Goal: Task Accomplishment & Management: Complete application form

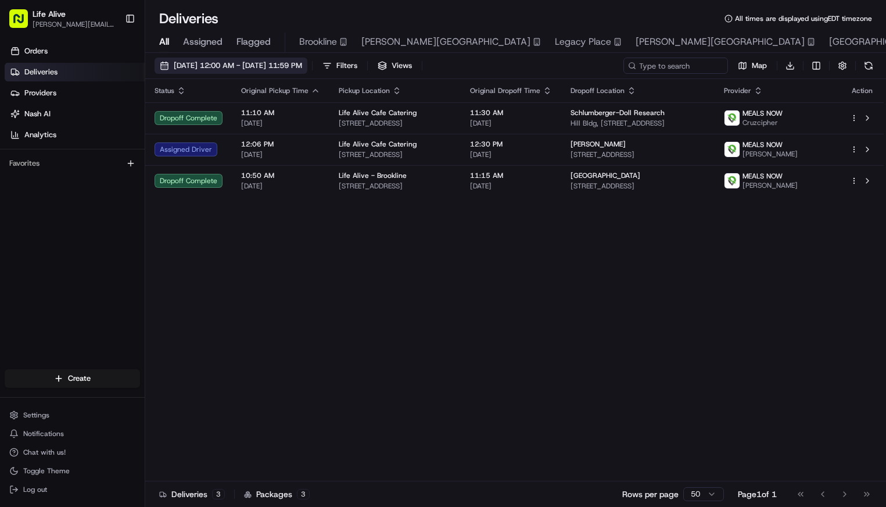
click at [263, 68] on span "[DATE] 12:00 AM - [DATE] 11:59 PM" at bounding box center [238, 65] width 128 height 10
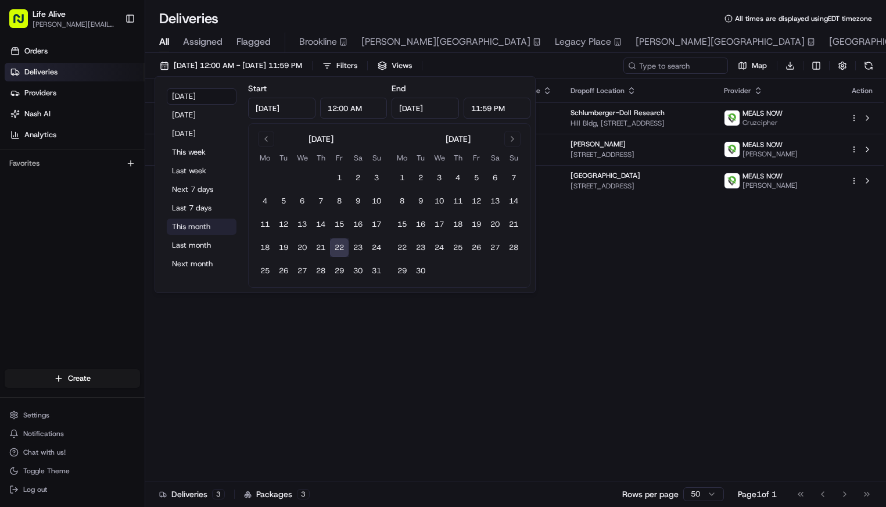
click at [200, 225] on button "This month" at bounding box center [202, 226] width 70 height 16
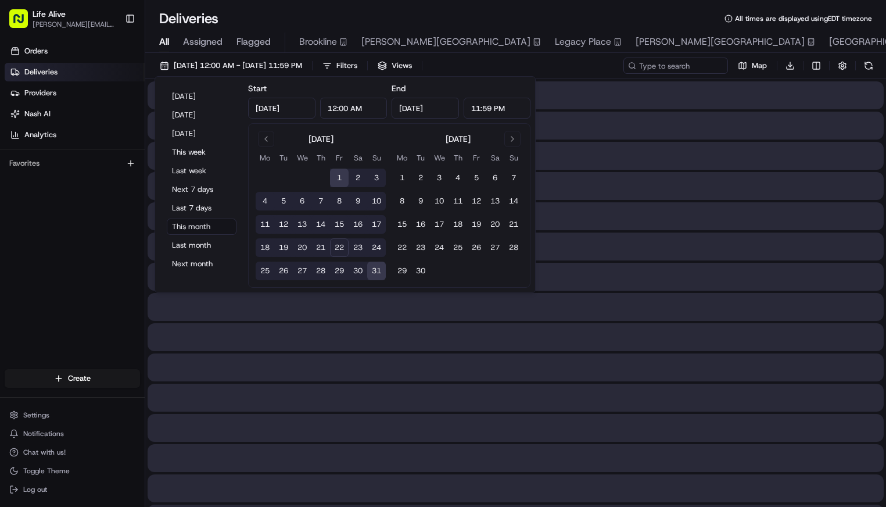
type input "[DATE]"
click at [673, 70] on input at bounding box center [658, 66] width 139 height 16
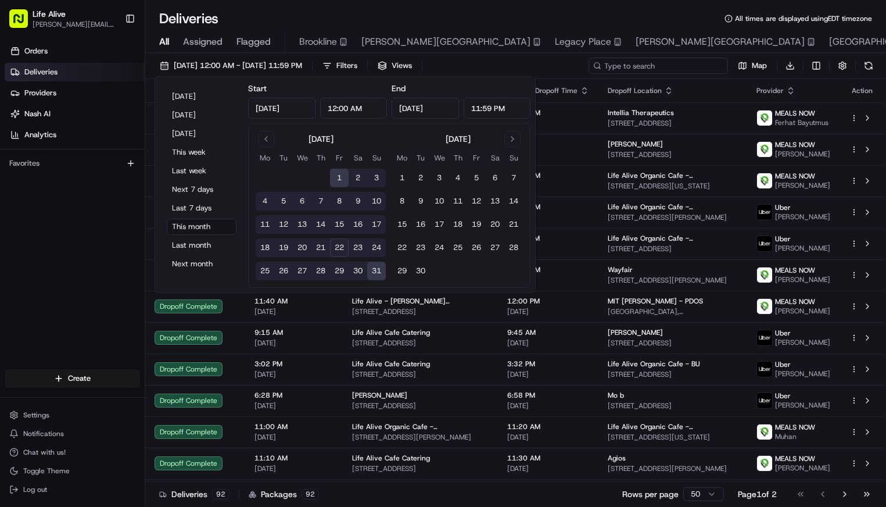
click at [673, 70] on input at bounding box center [658, 66] width 139 height 16
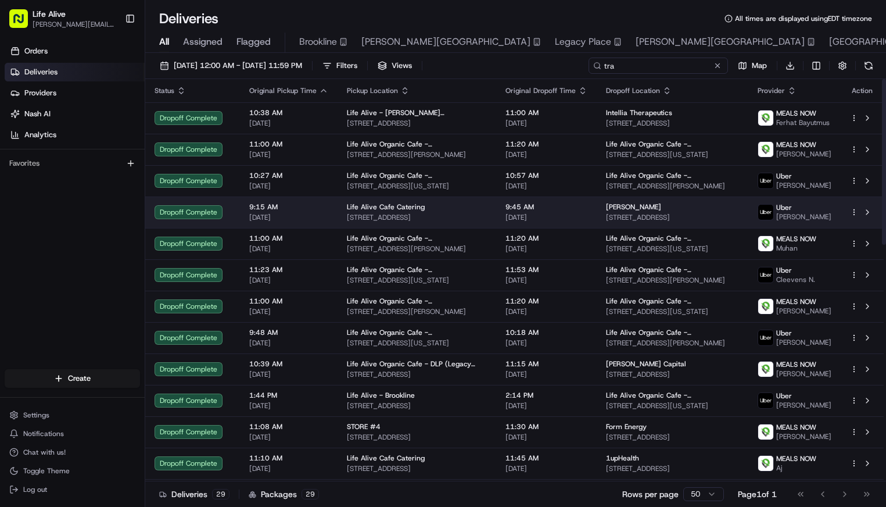
type input "tra"
click at [597, 218] on td "[PERSON_NAME] P [STREET_ADDRESS][PERSON_NAME]" at bounding box center [673, 211] width 152 height 31
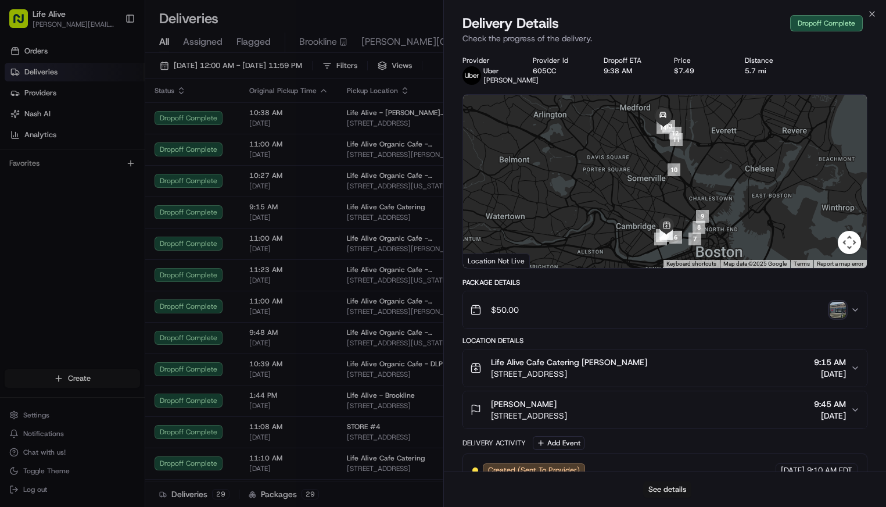
click at [657, 484] on button "See details" at bounding box center [667, 489] width 48 height 16
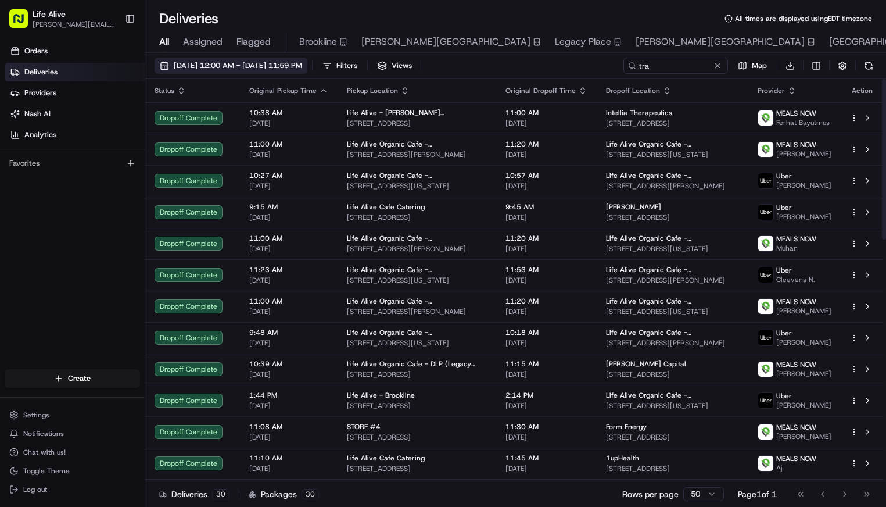
click at [302, 60] on span "[DATE] 12:00 AM - [DATE] 11:59 PM" at bounding box center [238, 65] width 128 height 10
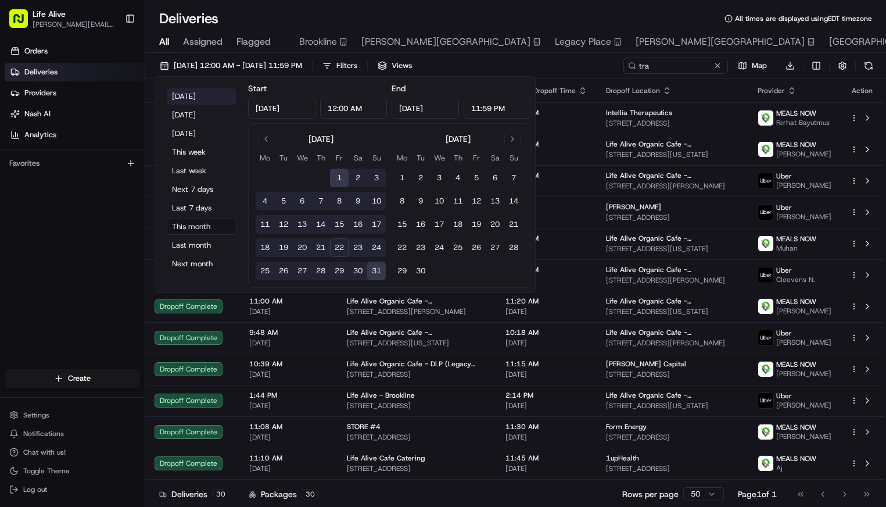
click at [207, 102] on button "[DATE]" at bounding box center [202, 96] width 70 height 16
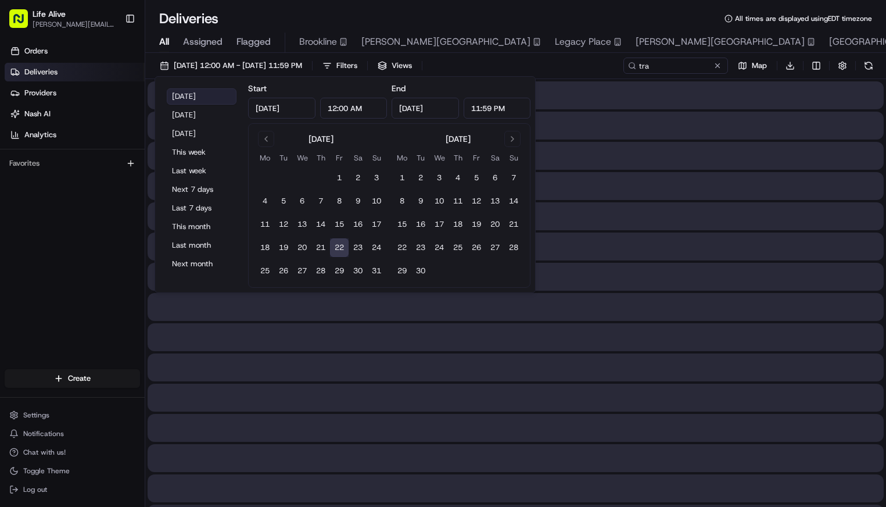
type input "[DATE]"
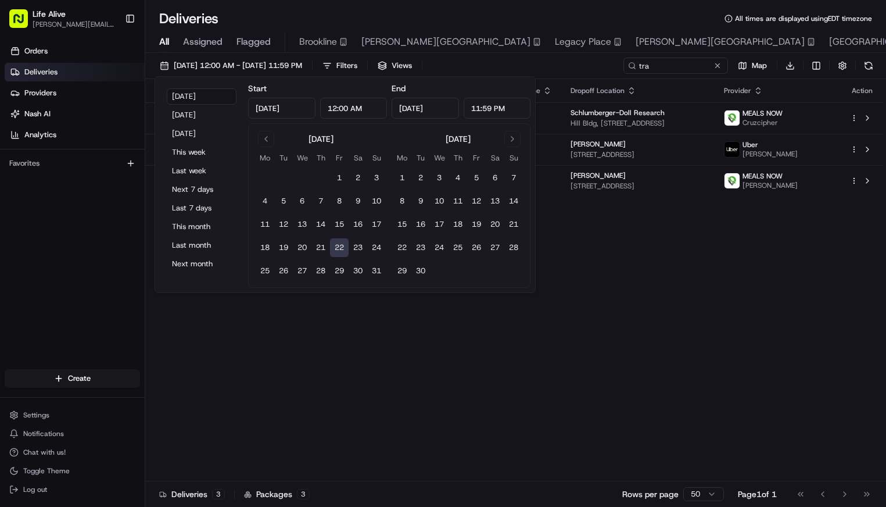
click at [650, 13] on div "Deliveries All times are displayed using EDT timezone" at bounding box center [515, 18] width 741 height 19
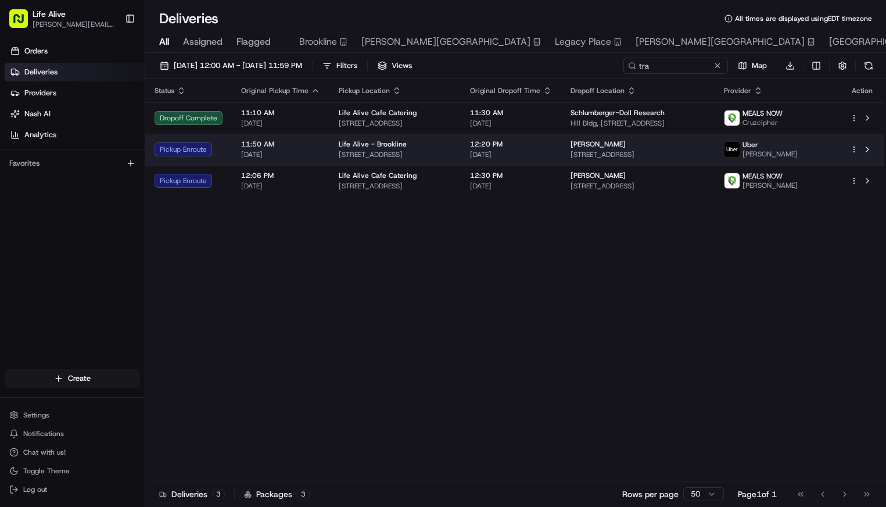
click at [504, 158] on span "[DATE]" at bounding box center [511, 154] width 82 height 9
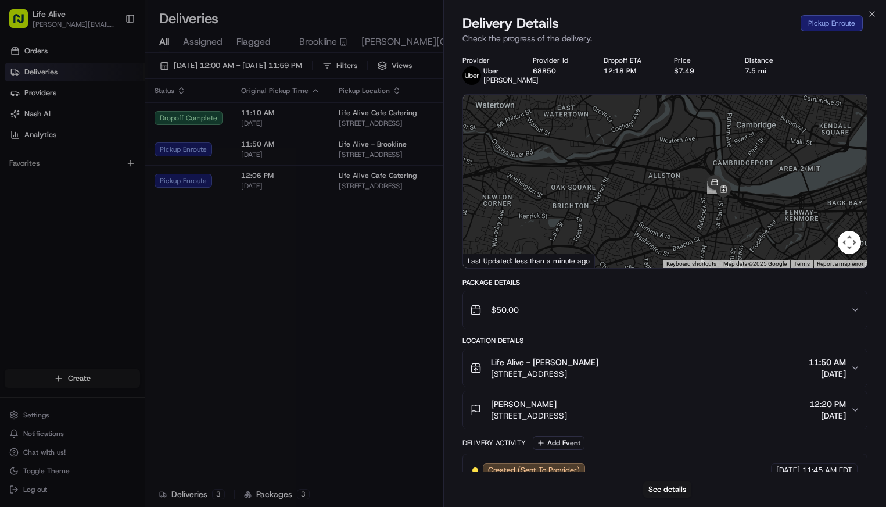
drag, startPoint x: 672, startPoint y: 216, endPoint x: 616, endPoint y: 58, distance: 167.6
click at [616, 59] on div "Provider [PERSON_NAME] Y. Provider Id 68850 Dropoff ETA 12:18 PM Price $7.49 Di…" at bounding box center [665, 327] width 406 height 543
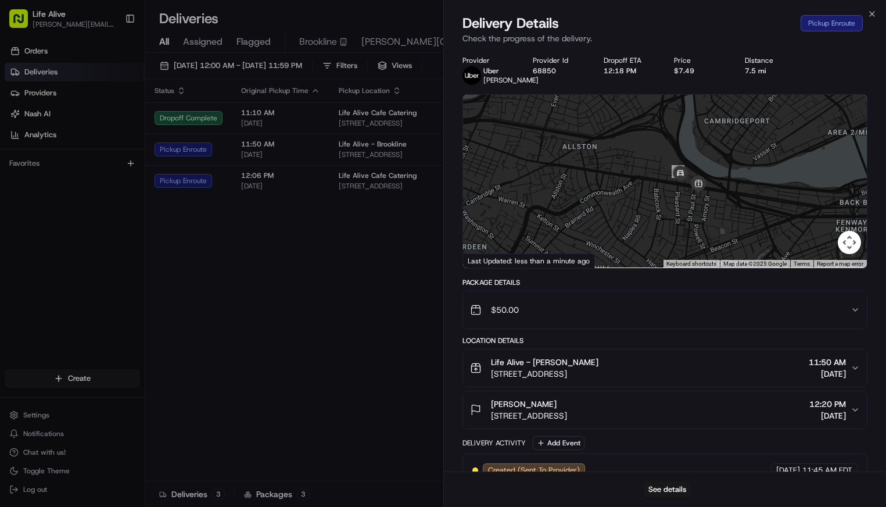
drag, startPoint x: 733, startPoint y: 216, endPoint x: 717, endPoint y: 158, distance: 59.6
click at [717, 158] on div at bounding box center [665, 181] width 404 height 173
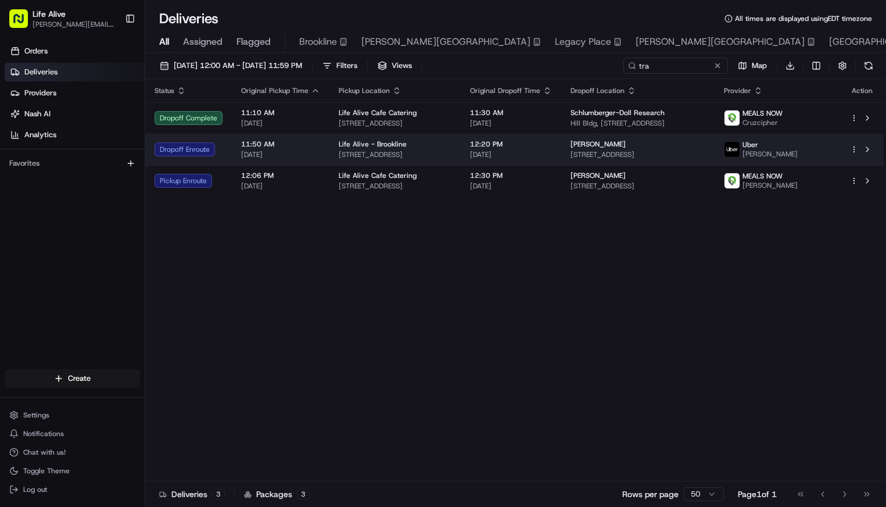
click at [487, 150] on td "12:20 PM [DATE]" at bounding box center [511, 149] width 101 height 31
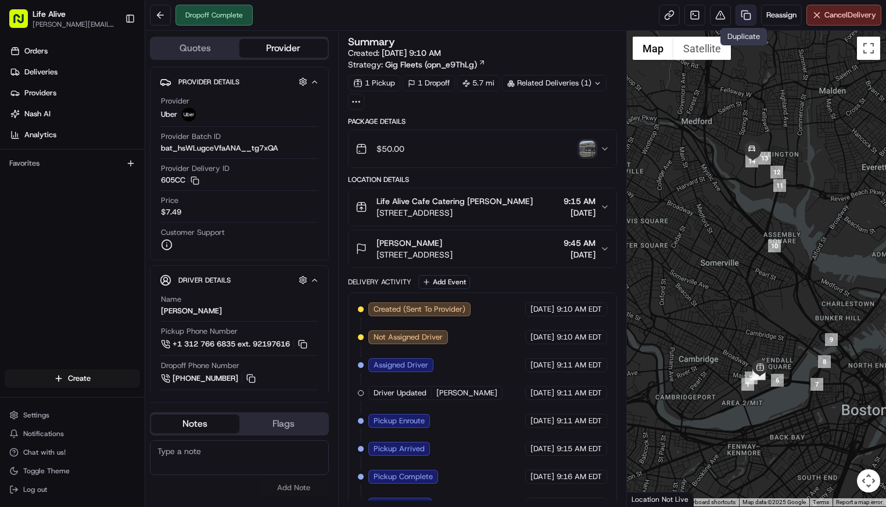
click at [740, 15] on link at bounding box center [746, 15] width 21 height 21
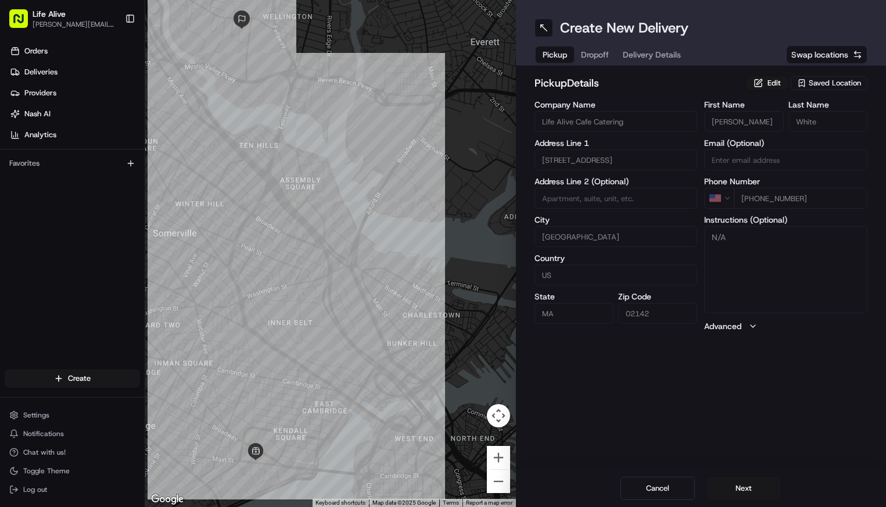
click at [812, 80] on span "Saved Location" at bounding box center [835, 83] width 52 height 10
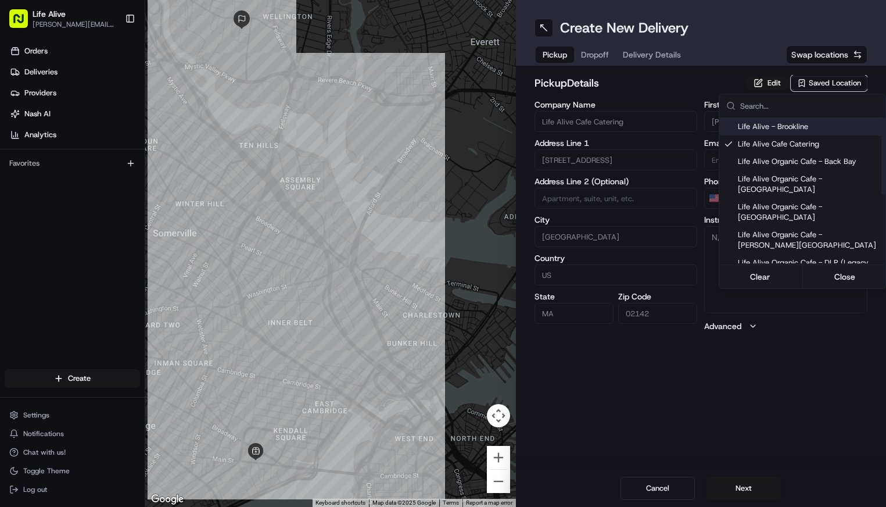
click at [776, 120] on div "Life Alive - Brookline" at bounding box center [802, 126] width 166 height 17
type input "Life Alive - Brookline"
type input "Boston"
type input "02215"
type input "Moise"
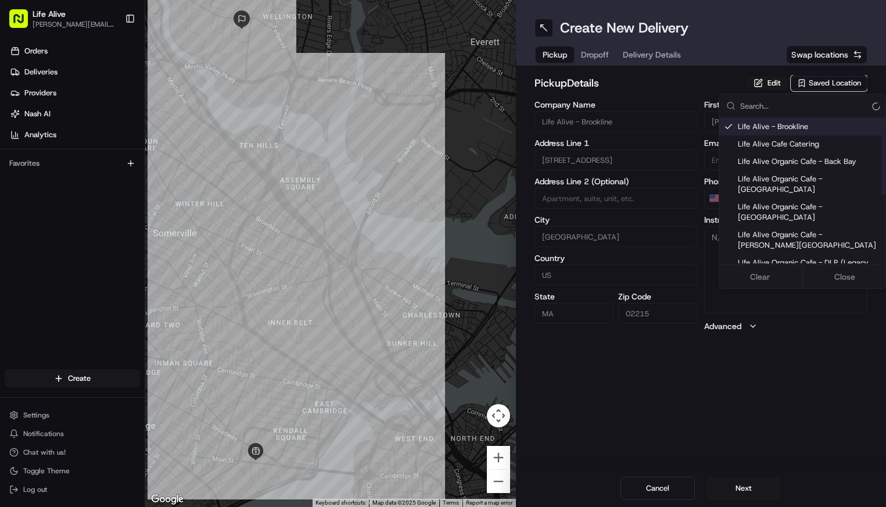
type input "Builou"
type input "+1 781 346 3674"
type input "888 Commonwealth Ave"
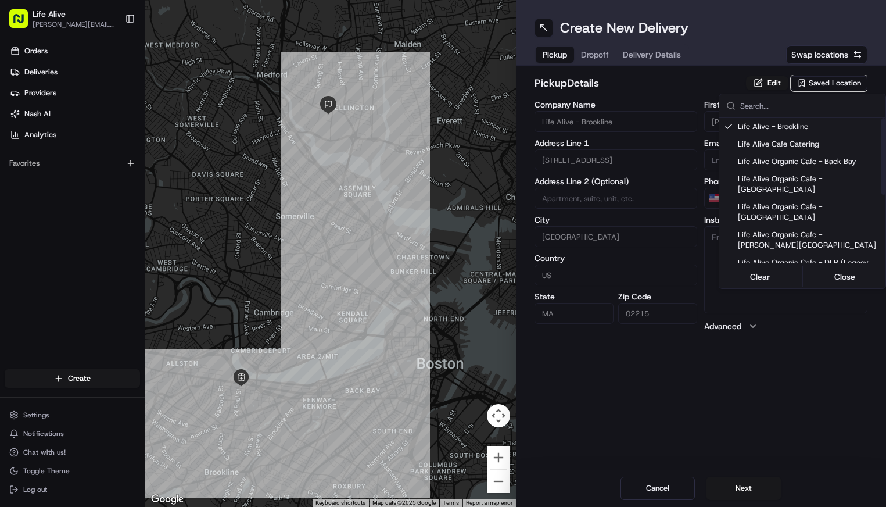
click at [738, 373] on html "Life Alive moise@lifealive.com Toggle Sidebar Orders Deliveries Providers Nash …" at bounding box center [443, 253] width 886 height 507
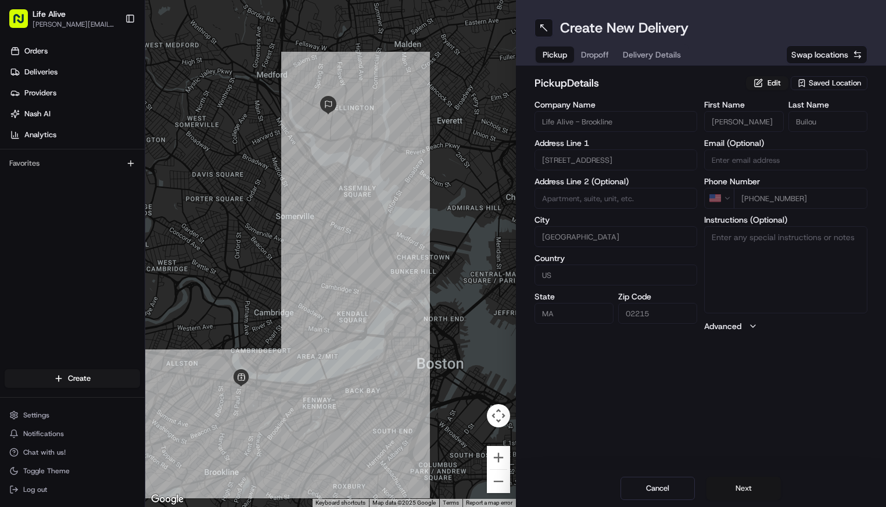
click at [726, 479] on button "Next" at bounding box center [743, 487] width 74 height 23
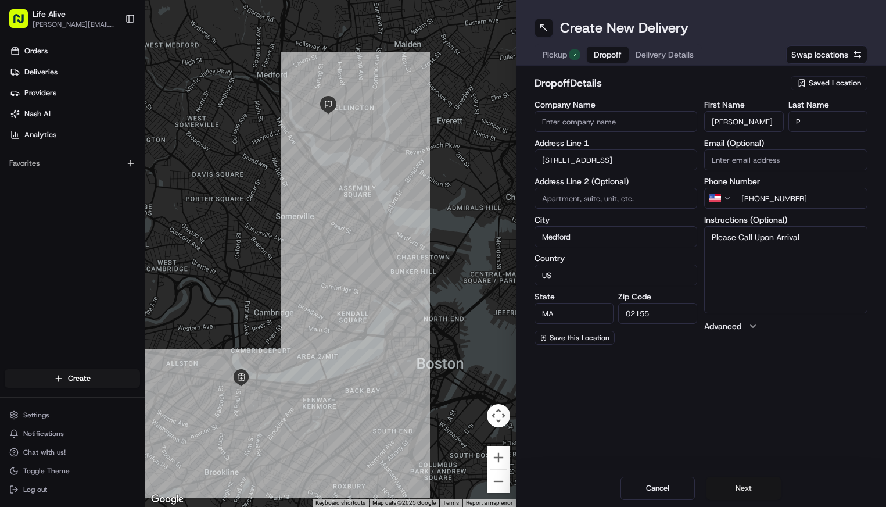
click at [735, 490] on button "Next" at bounding box center [743, 487] width 74 height 23
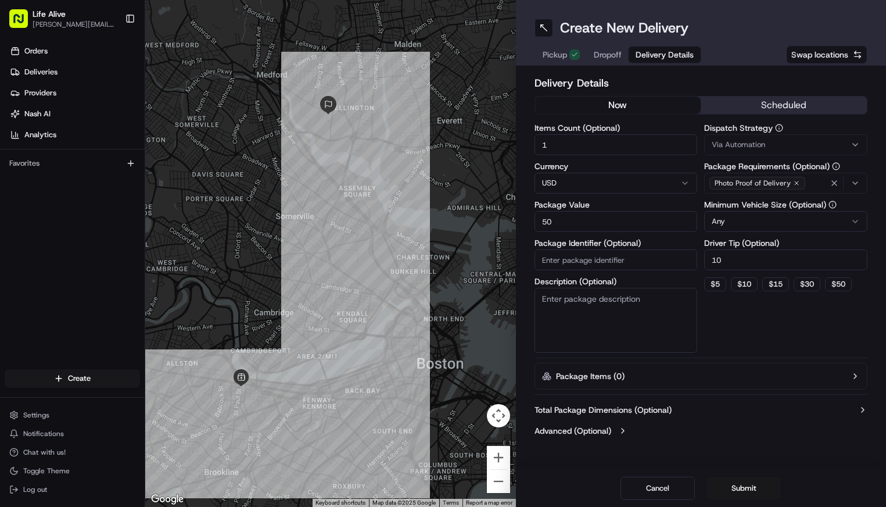
click at [763, 137] on button "Via Automation" at bounding box center [785, 144] width 163 height 21
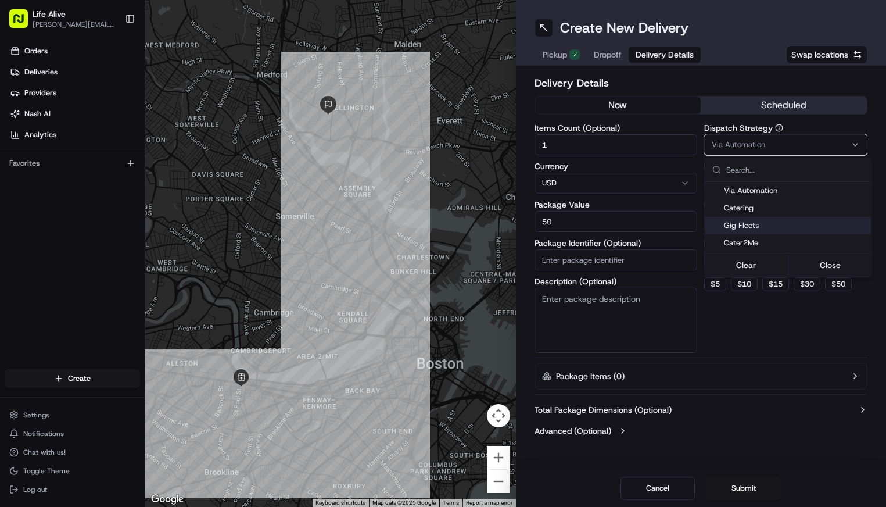
click at [746, 222] on span "Gig Fleets" at bounding box center [795, 225] width 143 height 10
click at [751, 311] on html "Life Alive moise@lifealive.com Toggle Sidebar Orders Deliveries Providers Nash …" at bounding box center [443, 253] width 886 height 507
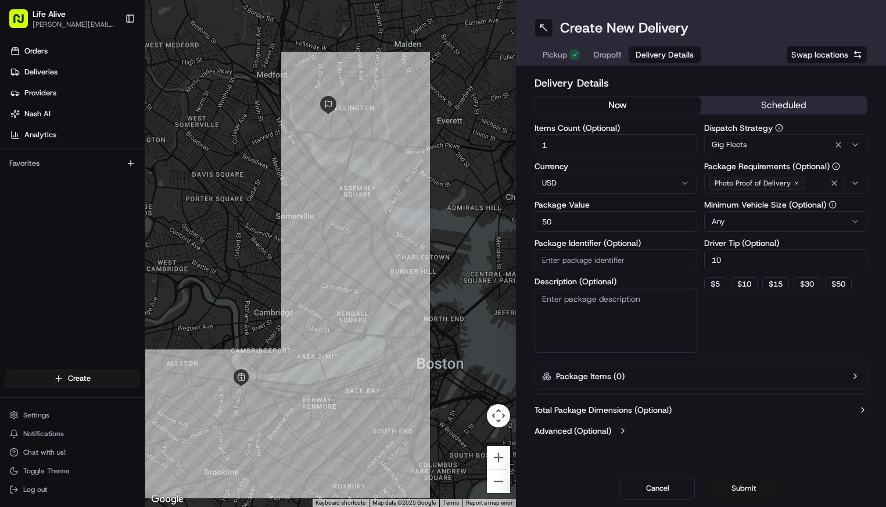
click at [738, 487] on button "Submit" at bounding box center [743, 487] width 74 height 23
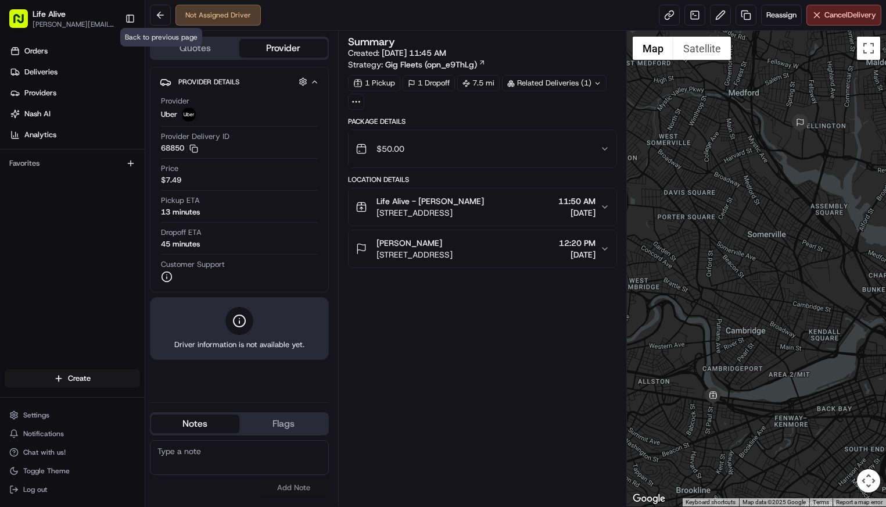
click at [146, 14] on div "Not Assigned Driver Reassign Cancel Delivery" at bounding box center [515, 15] width 741 height 31
click at [158, 19] on button at bounding box center [160, 15] width 21 height 21
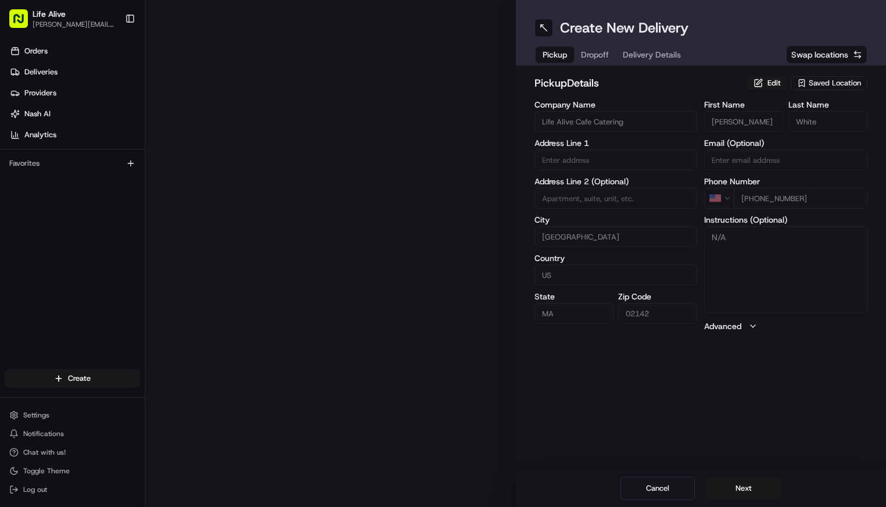
type input "415 Main St"
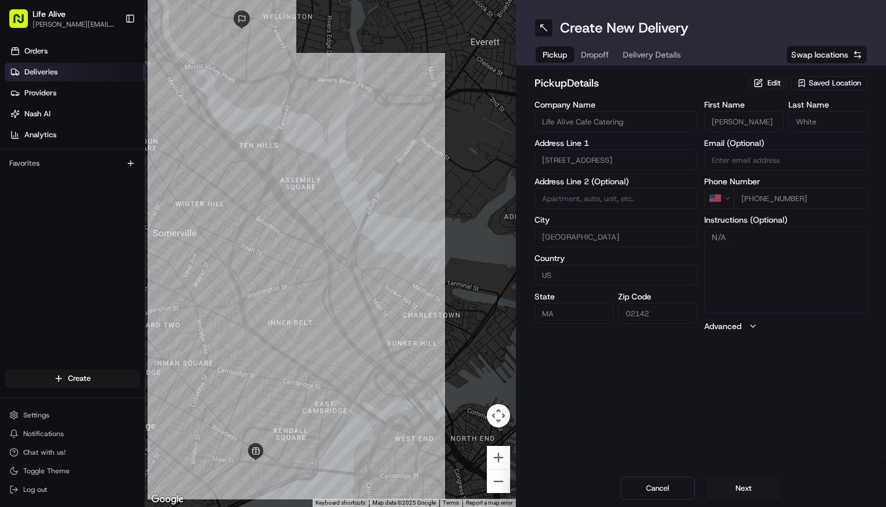
click at [45, 69] on span "Deliveries" at bounding box center [40, 72] width 33 height 10
